Goal: Find specific page/section: Find specific page/section

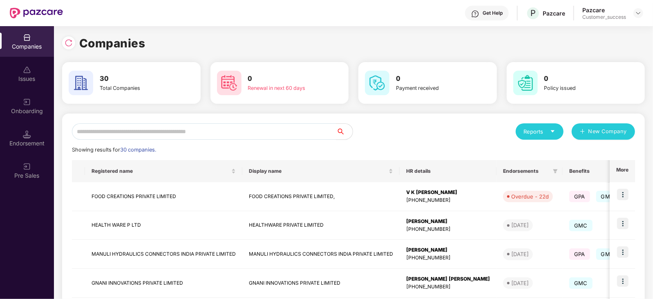
scroll to position [0, 0]
click at [179, 133] on input "text" at bounding box center [204, 131] width 265 height 16
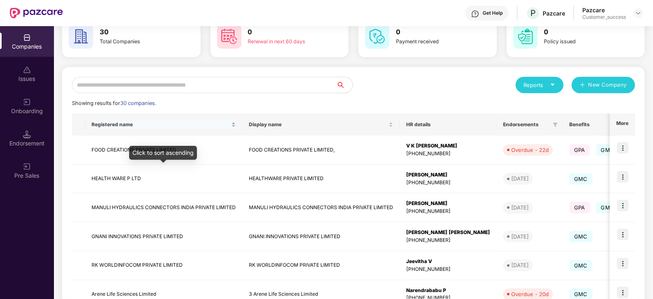
scroll to position [47, 0]
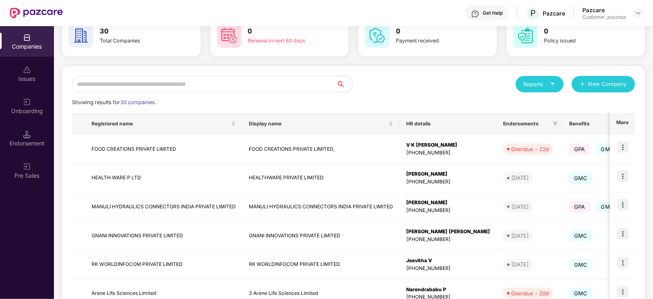
click at [110, 83] on input "text" at bounding box center [204, 84] width 265 height 16
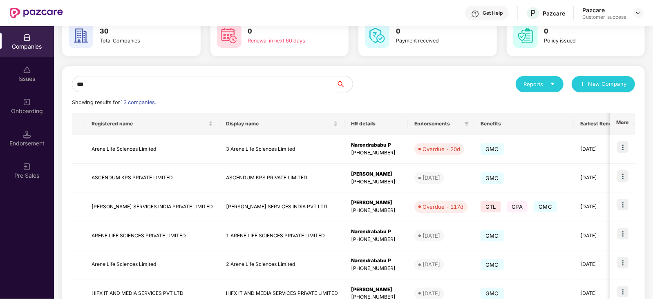
scroll to position [16, 0]
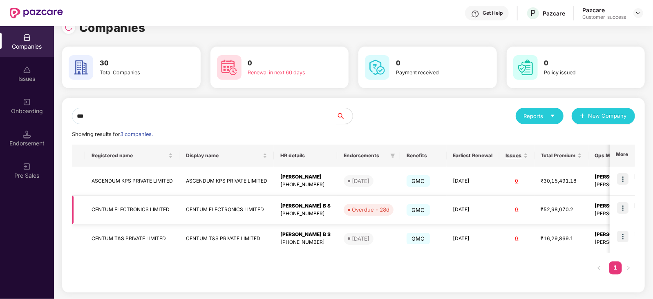
type input "***"
click at [622, 208] on img at bounding box center [622, 207] width 11 height 11
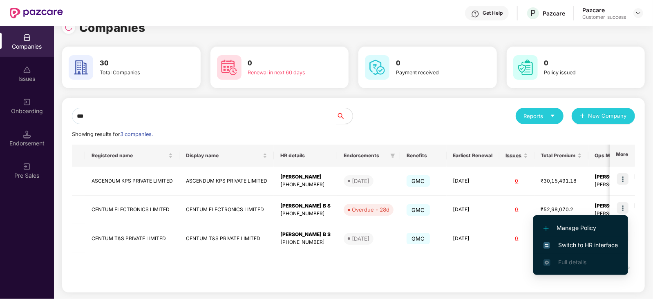
click at [599, 244] on span "Switch to HR interface" at bounding box center [581, 245] width 74 height 9
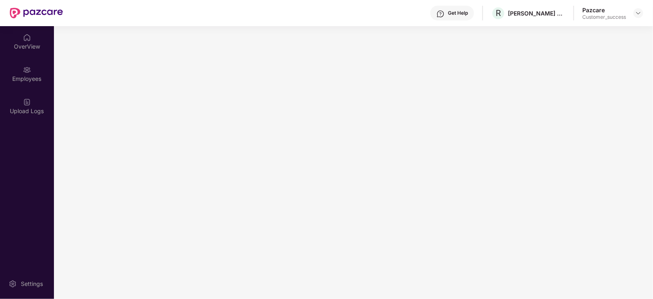
scroll to position [0, 0]
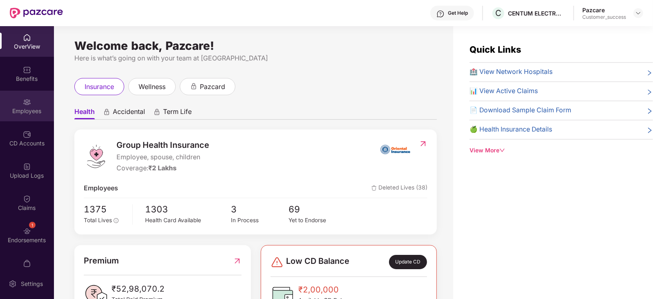
click at [27, 106] on div "Employees" at bounding box center [27, 106] width 54 height 31
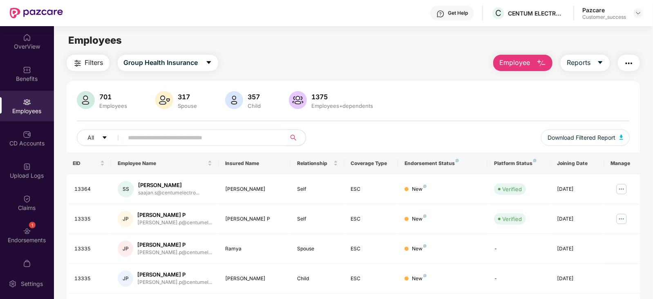
click at [161, 136] on input "text" at bounding box center [201, 138] width 147 height 12
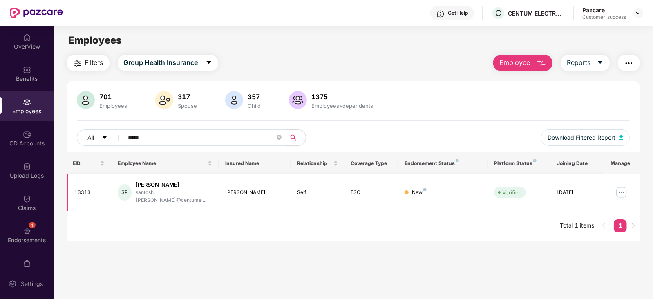
type input "*****"
click at [625, 188] on img at bounding box center [621, 192] width 13 height 13
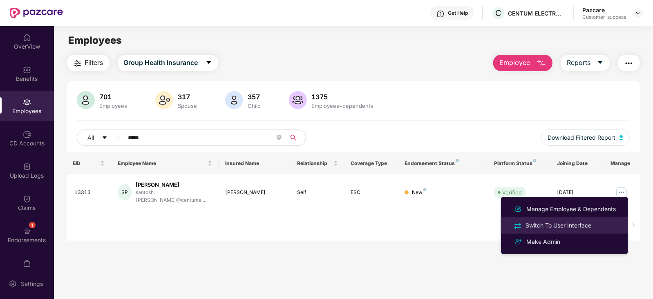
click at [575, 227] on div "Switch To User Interface" at bounding box center [558, 225] width 69 height 9
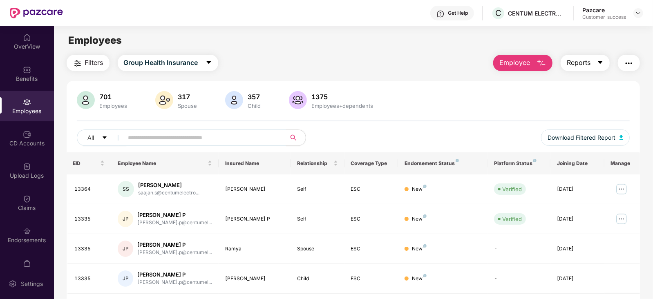
click at [602, 61] on icon "caret-down" at bounding box center [600, 62] width 7 height 7
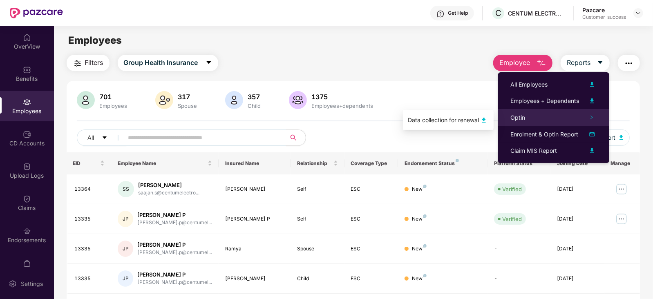
click at [559, 116] on div "Optin" at bounding box center [553, 117] width 111 height 17
click at [483, 119] on img at bounding box center [484, 120] width 10 height 10
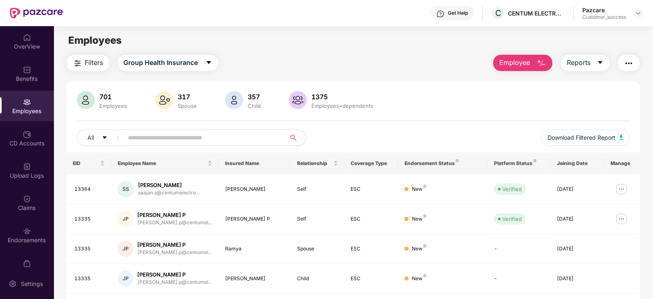
click at [167, 139] on input "text" at bounding box center [201, 138] width 147 height 12
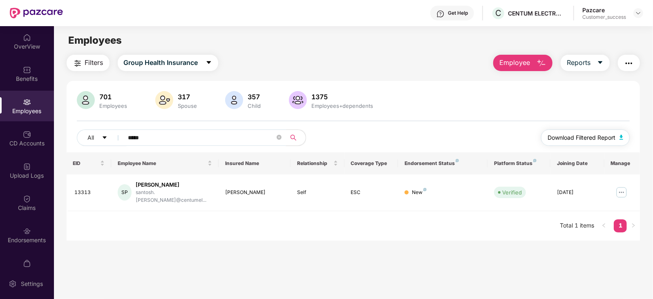
type input "*****"
click at [622, 138] on img "button" at bounding box center [622, 137] width 4 height 5
click at [279, 139] on icon "close-circle" at bounding box center [279, 137] width 5 height 5
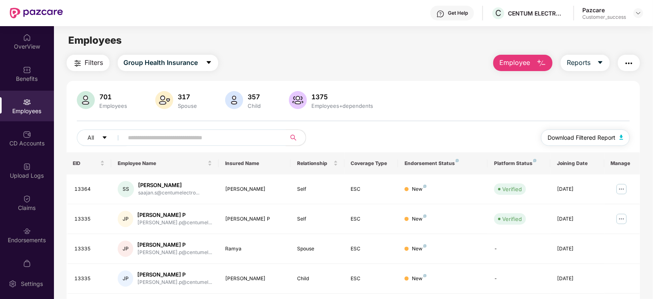
click at [622, 136] on img "button" at bounding box center [622, 137] width 4 height 5
click at [219, 140] on input "text" at bounding box center [201, 138] width 147 height 12
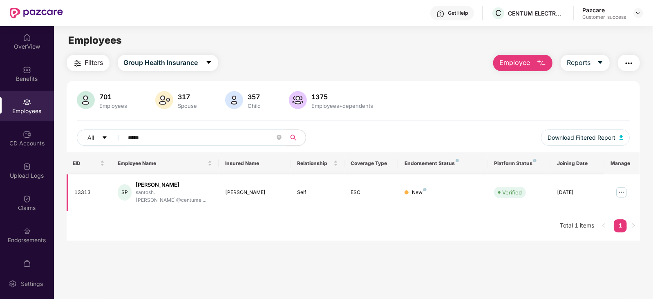
type input "*****"
click at [625, 189] on img at bounding box center [621, 192] width 13 height 13
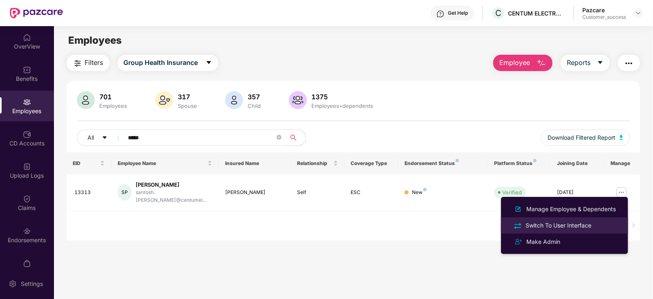
click at [566, 226] on div "Switch To User Interface" at bounding box center [558, 225] width 69 height 9
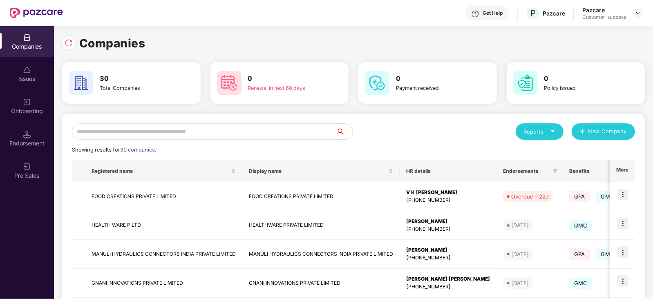
click at [135, 134] on input "text" at bounding box center [204, 131] width 265 height 16
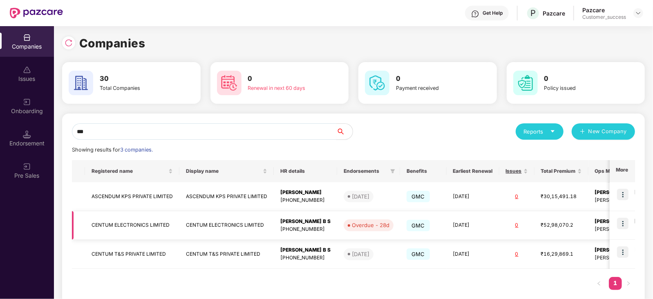
type input "***"
click at [620, 223] on img at bounding box center [622, 223] width 11 height 11
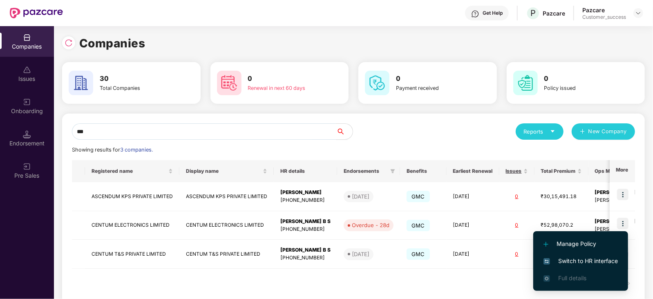
click at [601, 258] on span "Switch to HR interface" at bounding box center [581, 261] width 74 height 9
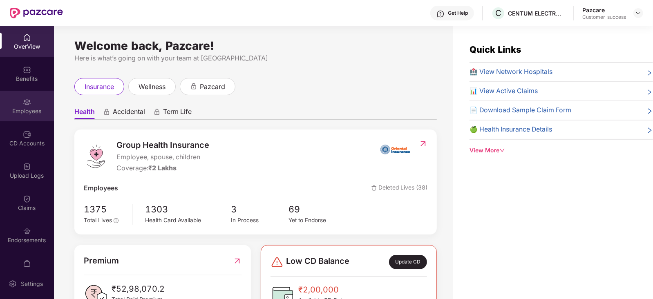
click at [17, 106] on div "Employees" at bounding box center [27, 106] width 54 height 31
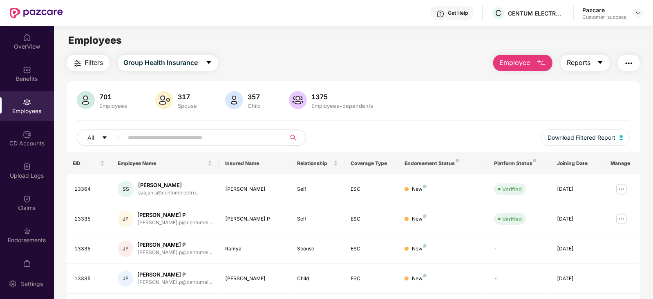
click at [601, 63] on icon "caret-down" at bounding box center [601, 62] width 4 height 3
click at [443, 122] on div "701 Employees 317 Spouse 357 Child 1375 Employees+dependents All Download Filte…" at bounding box center [354, 121] width 574 height 61
